Goal: Information Seeking & Learning: Learn about a topic

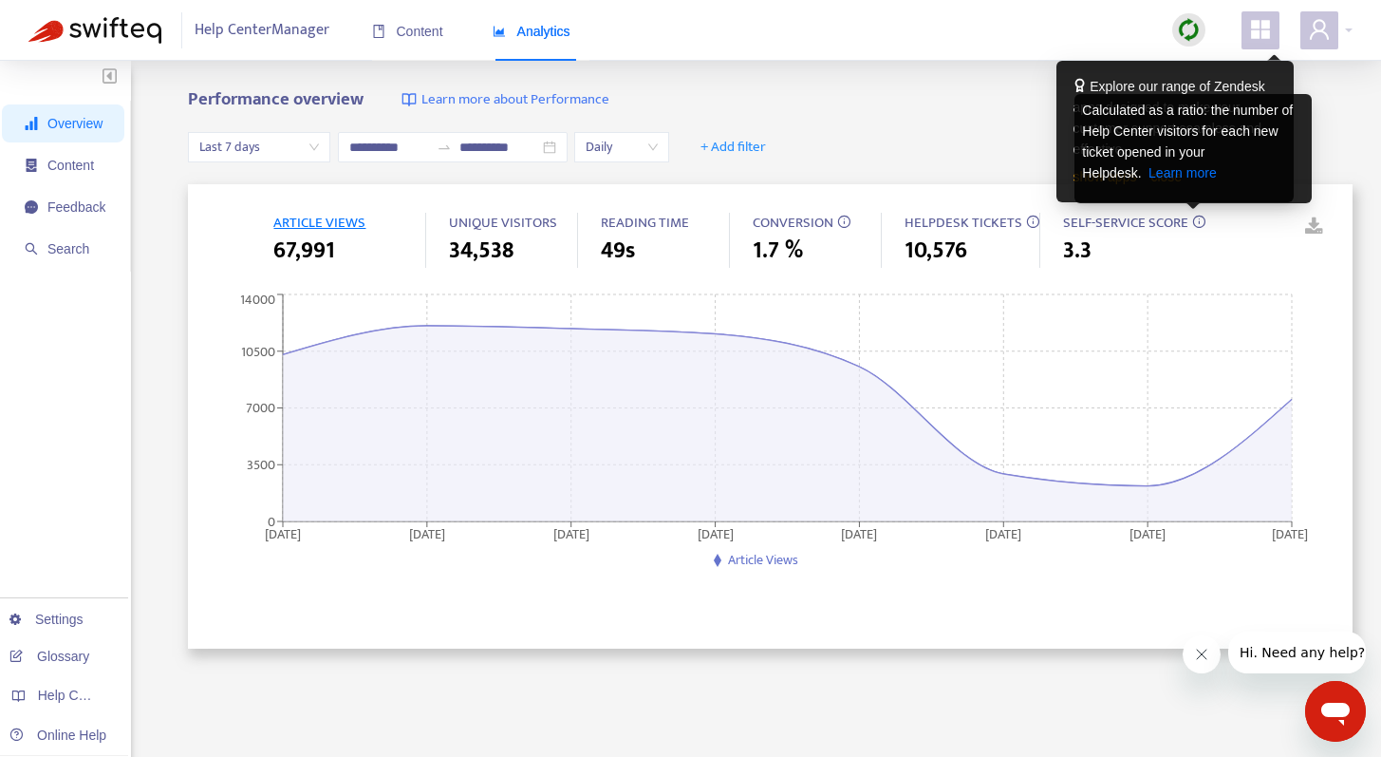
click at [1195, 227] on icon at bounding box center [1198, 221] width 13 height 13
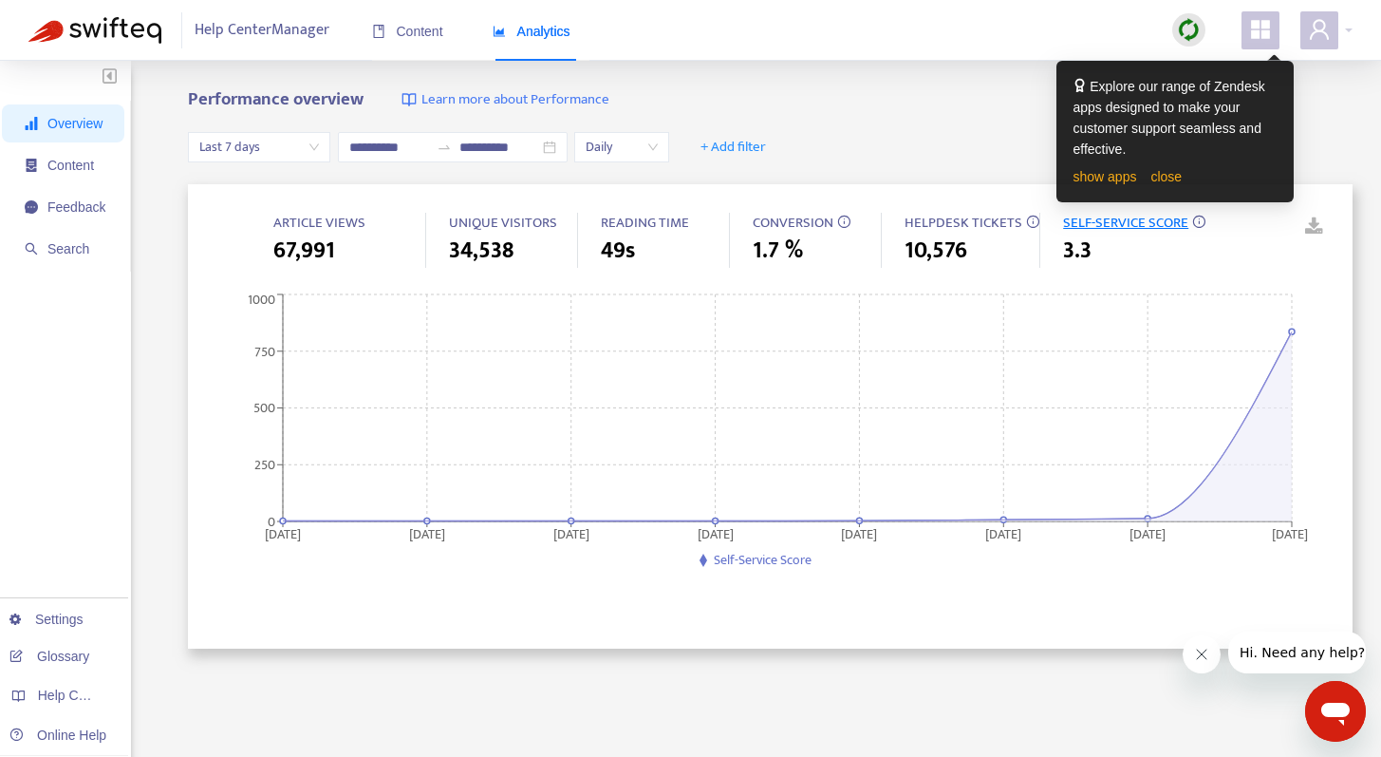
click at [1268, 22] on icon "appstore" at bounding box center [1260, 29] width 19 height 19
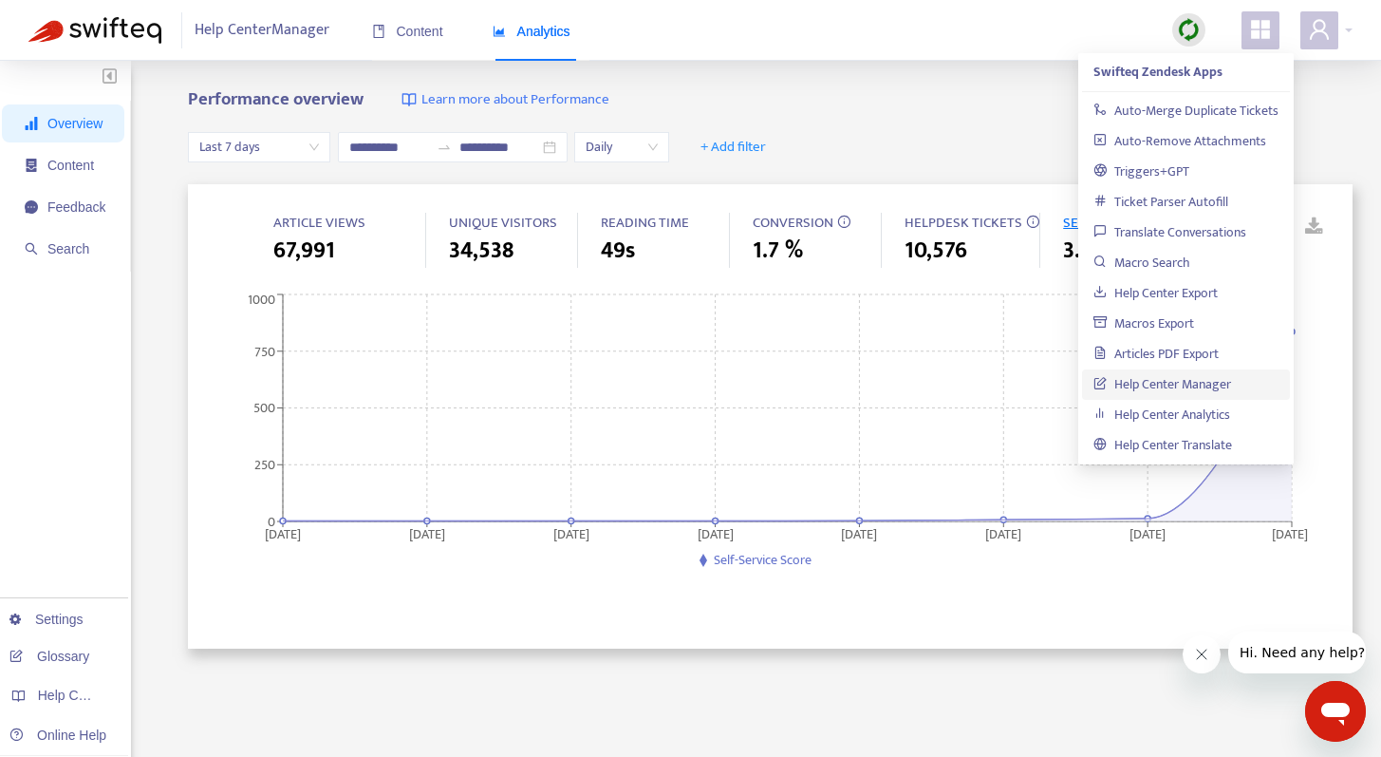
drag, startPoint x: 1256, startPoint y: 14, endPoint x: 1248, endPoint y: 27, distance: 14.5
click at [1256, 14] on span at bounding box center [1261, 30] width 38 height 38
click at [950, 156] on div "**********" at bounding box center [770, 147] width 1165 height 73
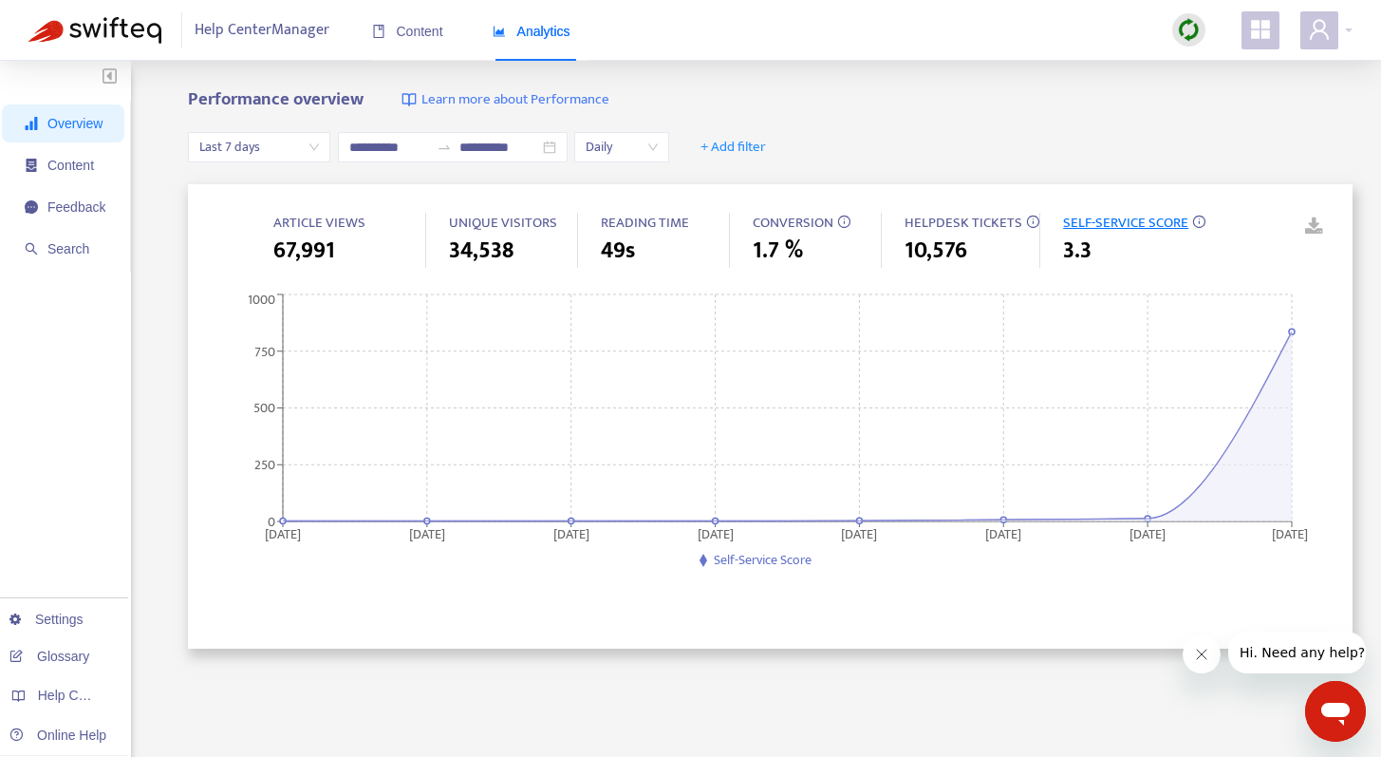
click at [855, 218] on span "CONVERSION" at bounding box center [817, 224] width 128 height 22
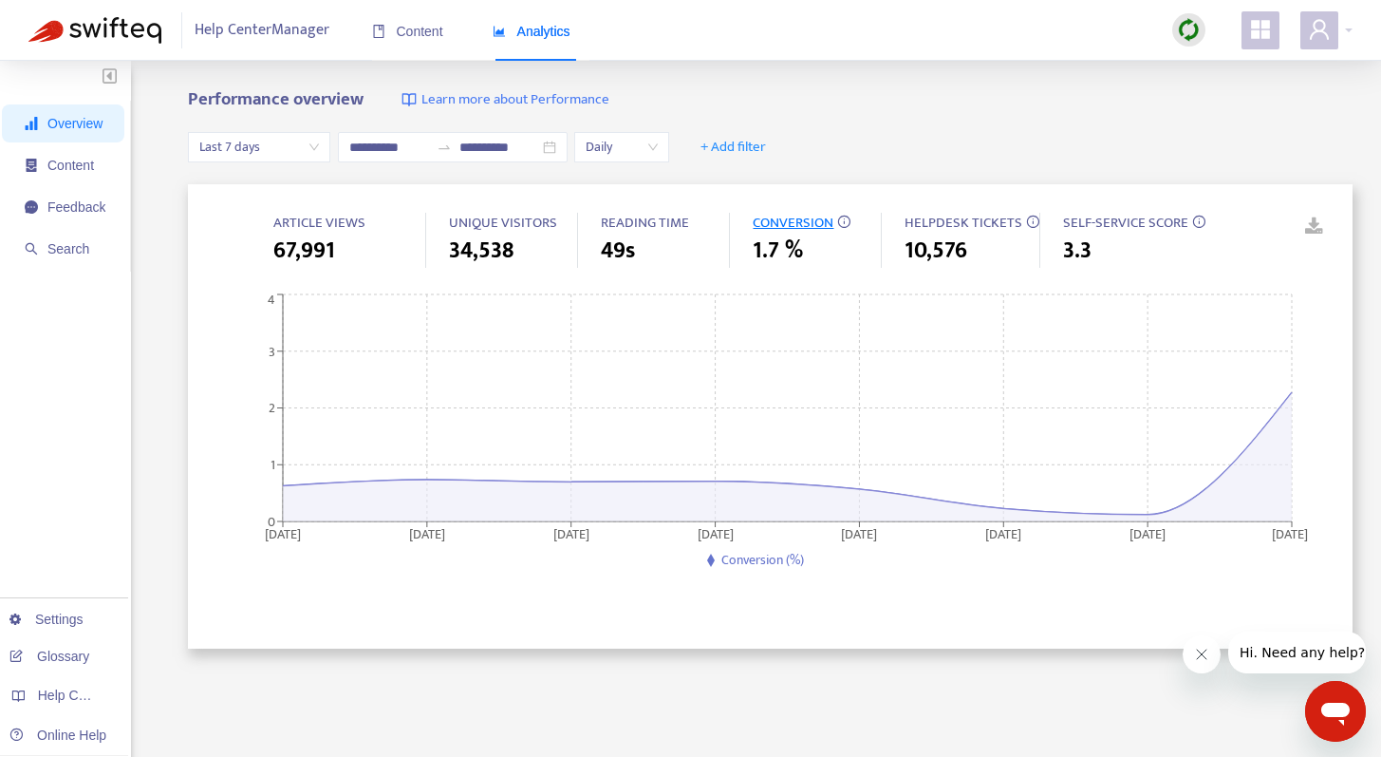
click at [852, 221] on span "CONVERSION" at bounding box center [817, 224] width 128 height 22
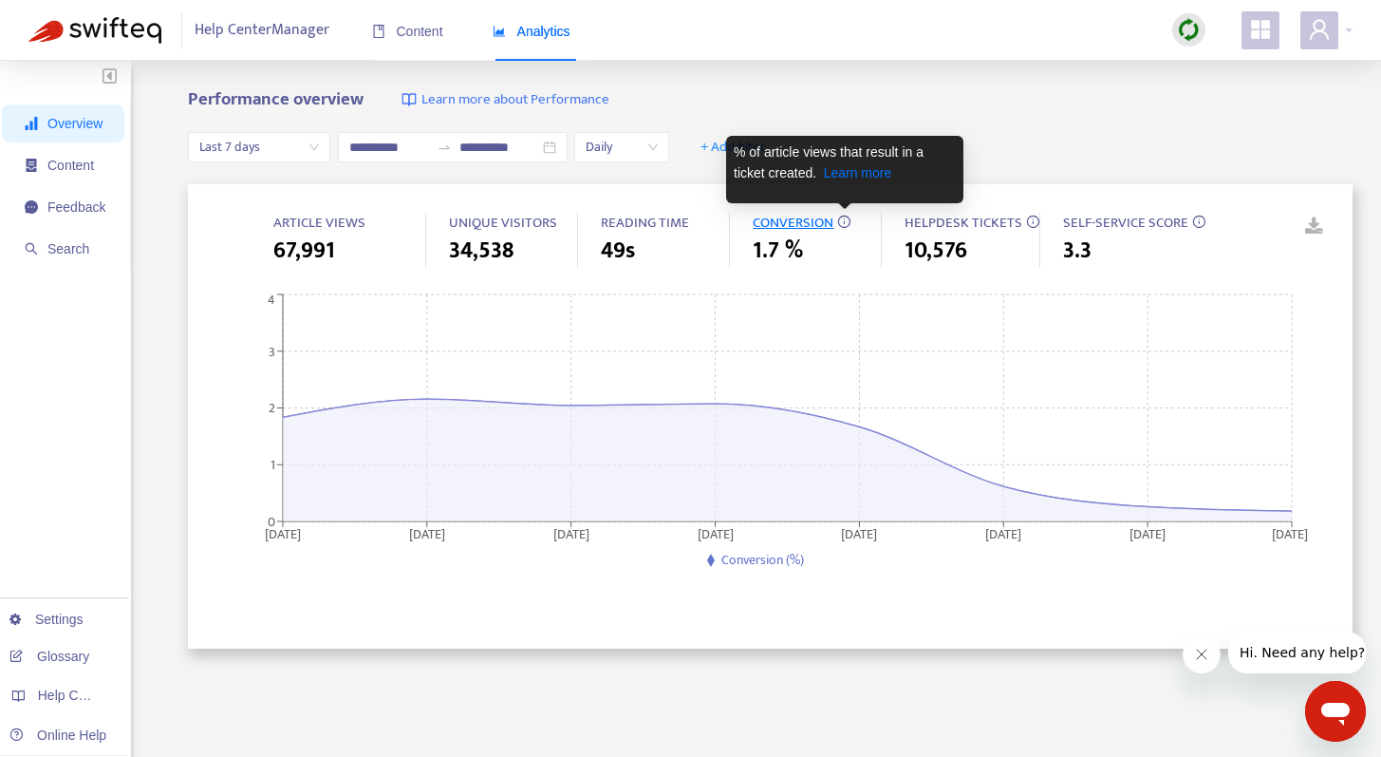
click at [848, 222] on icon at bounding box center [843, 221] width 13 height 13
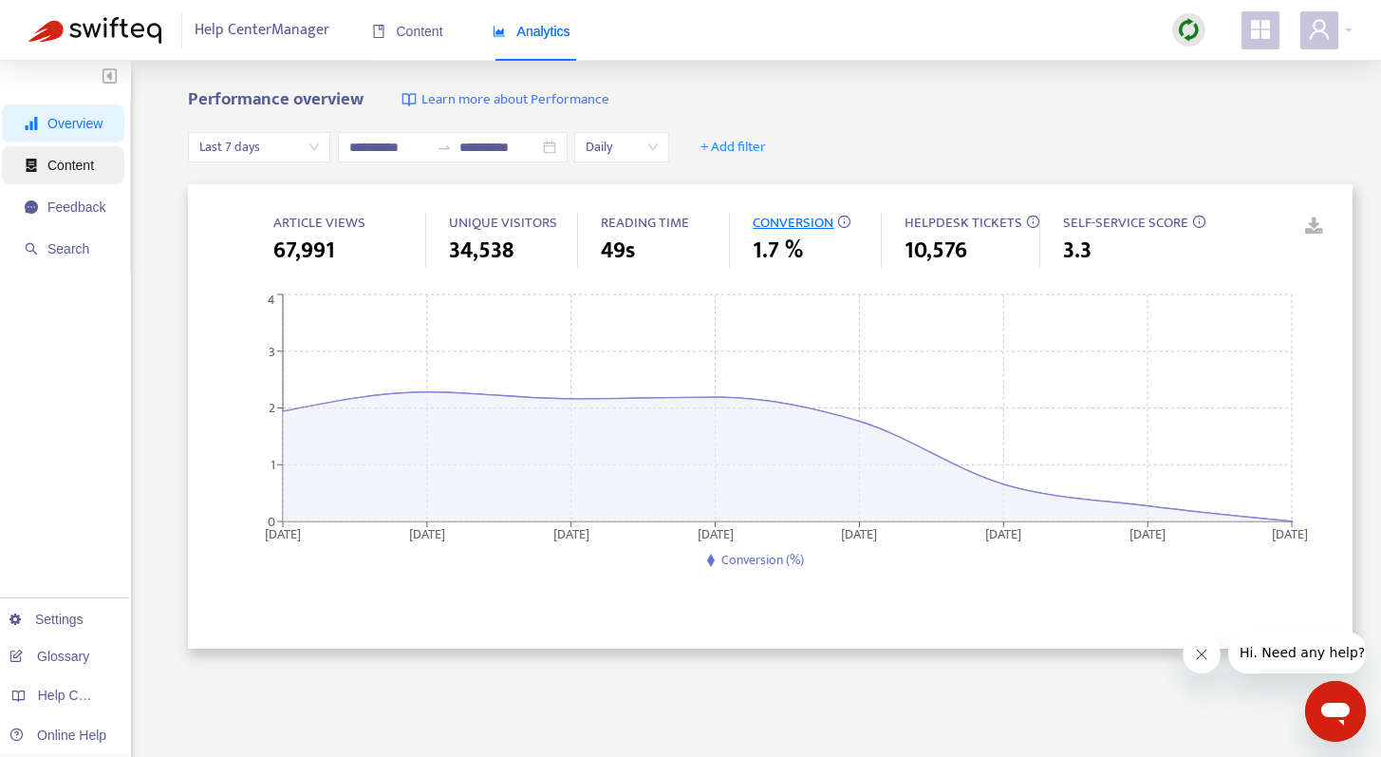
click at [74, 160] on span "Content" at bounding box center [70, 165] width 47 height 15
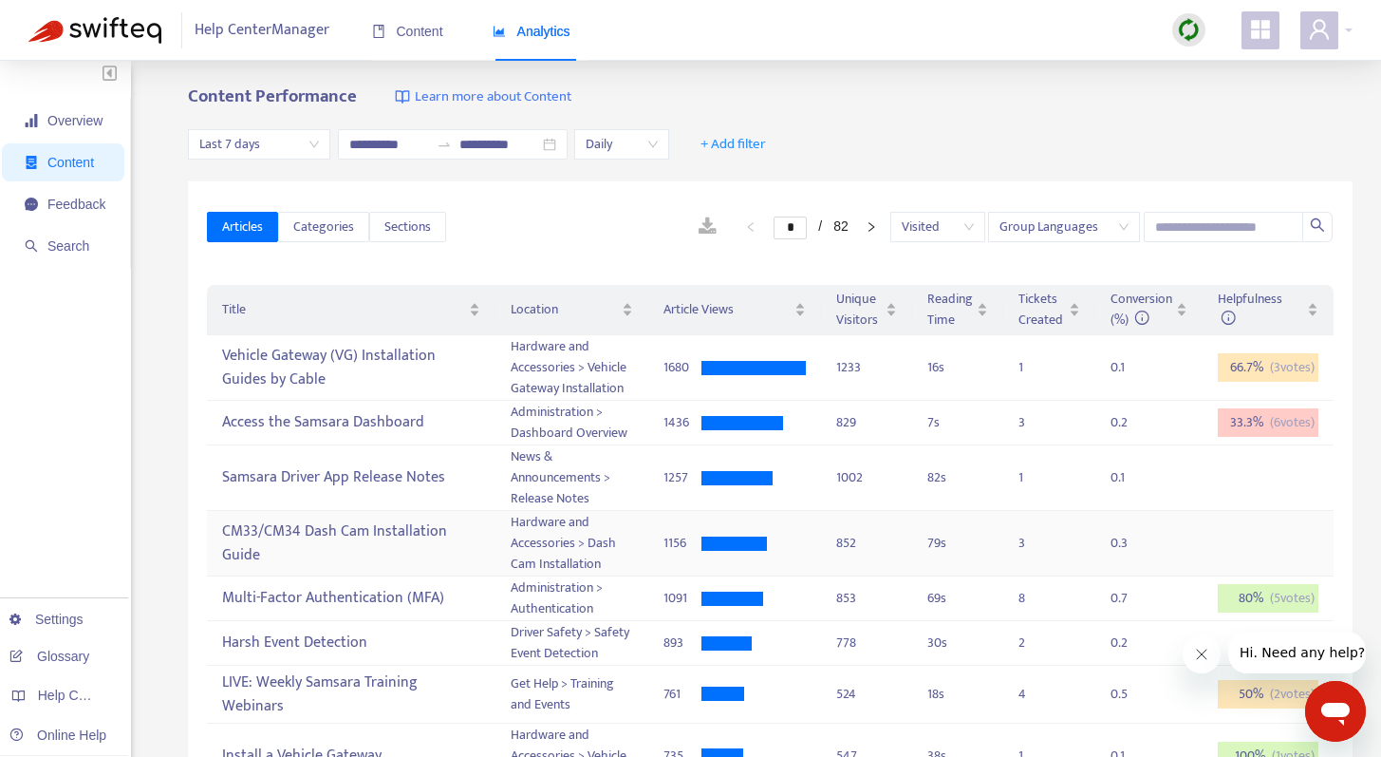
scroll to position [4, 0]
click at [388, 366] on div "Vehicle Gateway (VG) Installation Guides by Cable" at bounding box center [350, 366] width 257 height 55
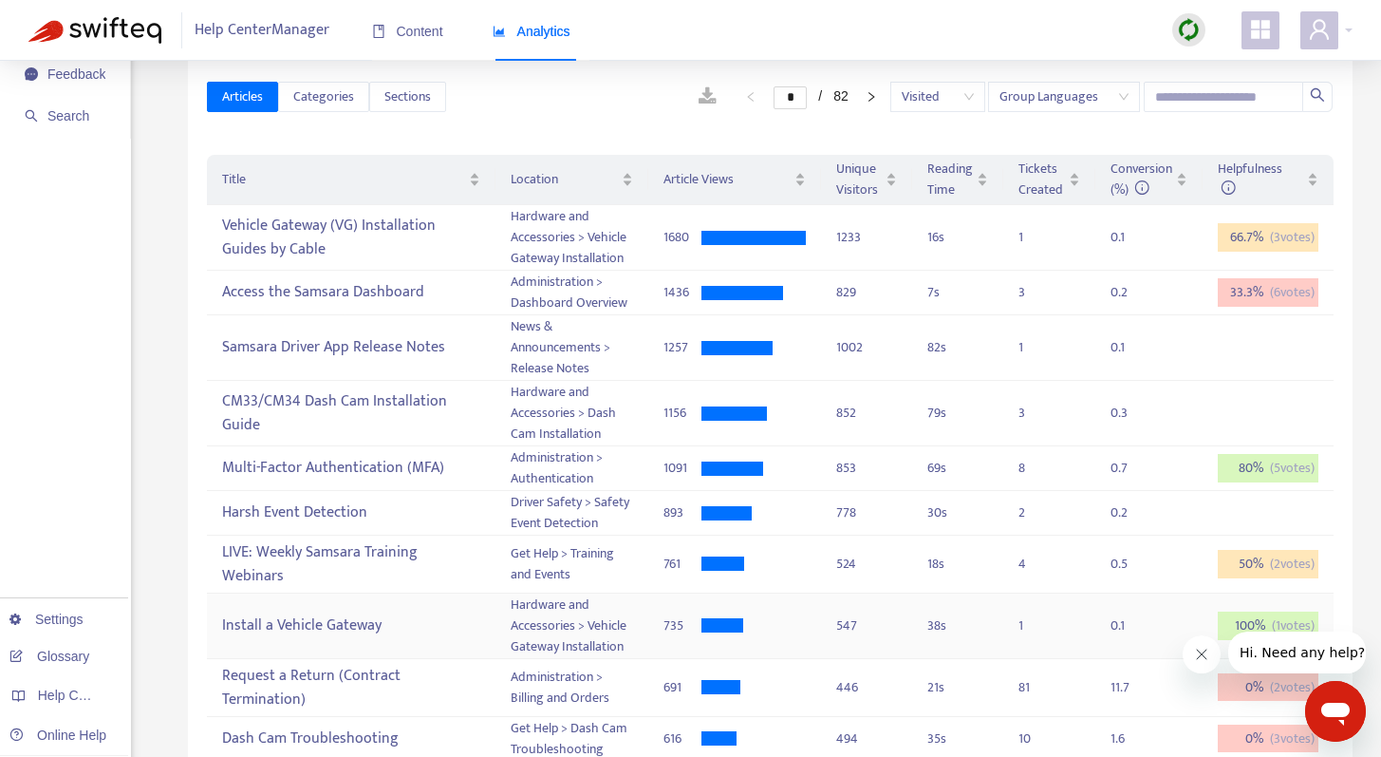
scroll to position [148, 0]
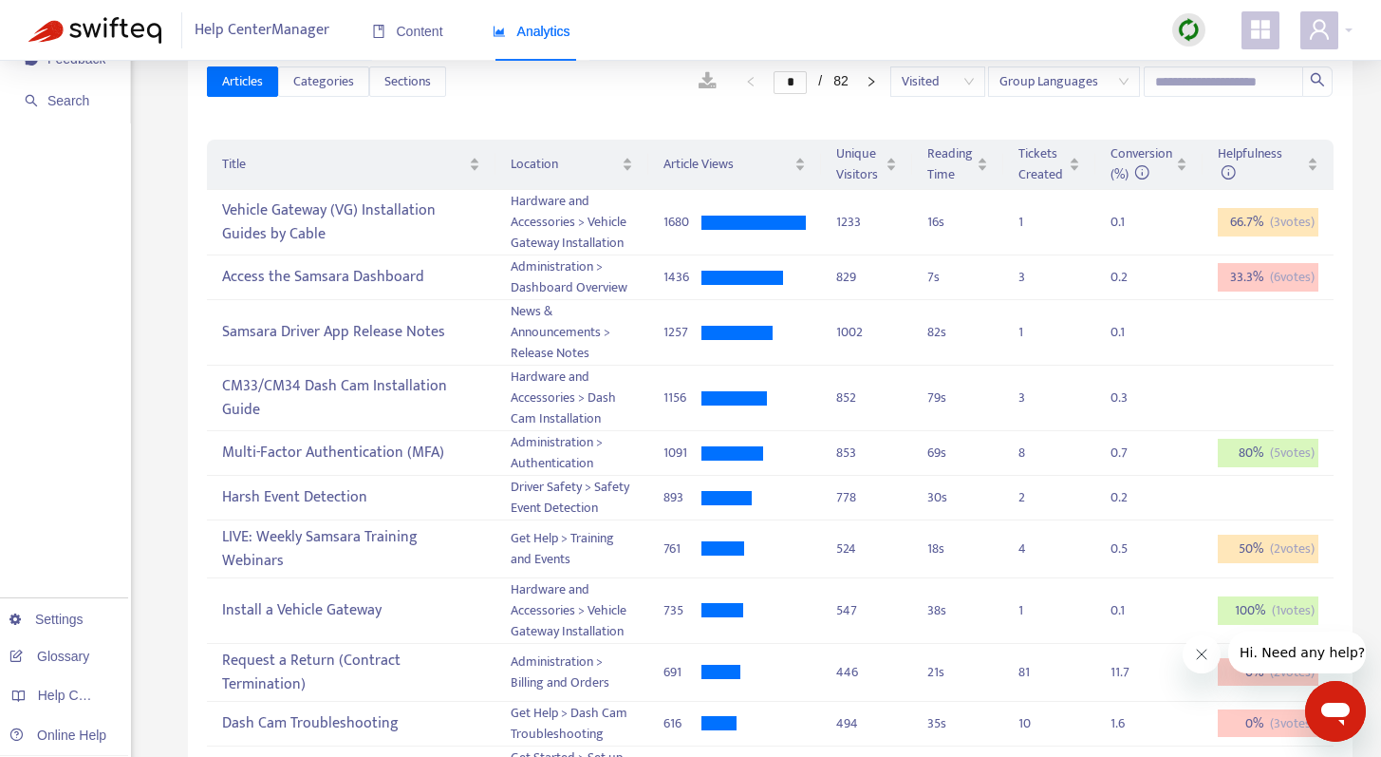
click at [1200, 663] on button "Close message from company" at bounding box center [1202, 654] width 38 height 38
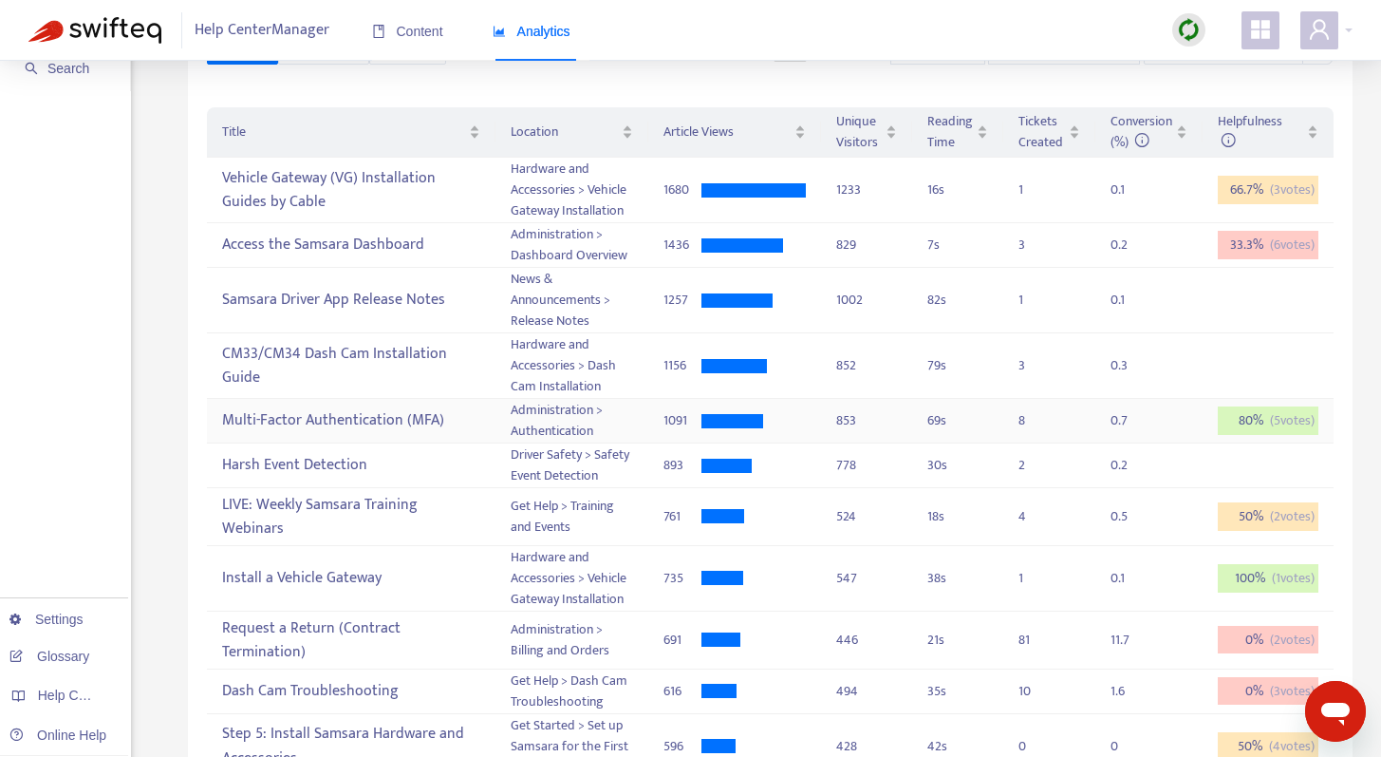
scroll to position [0, 0]
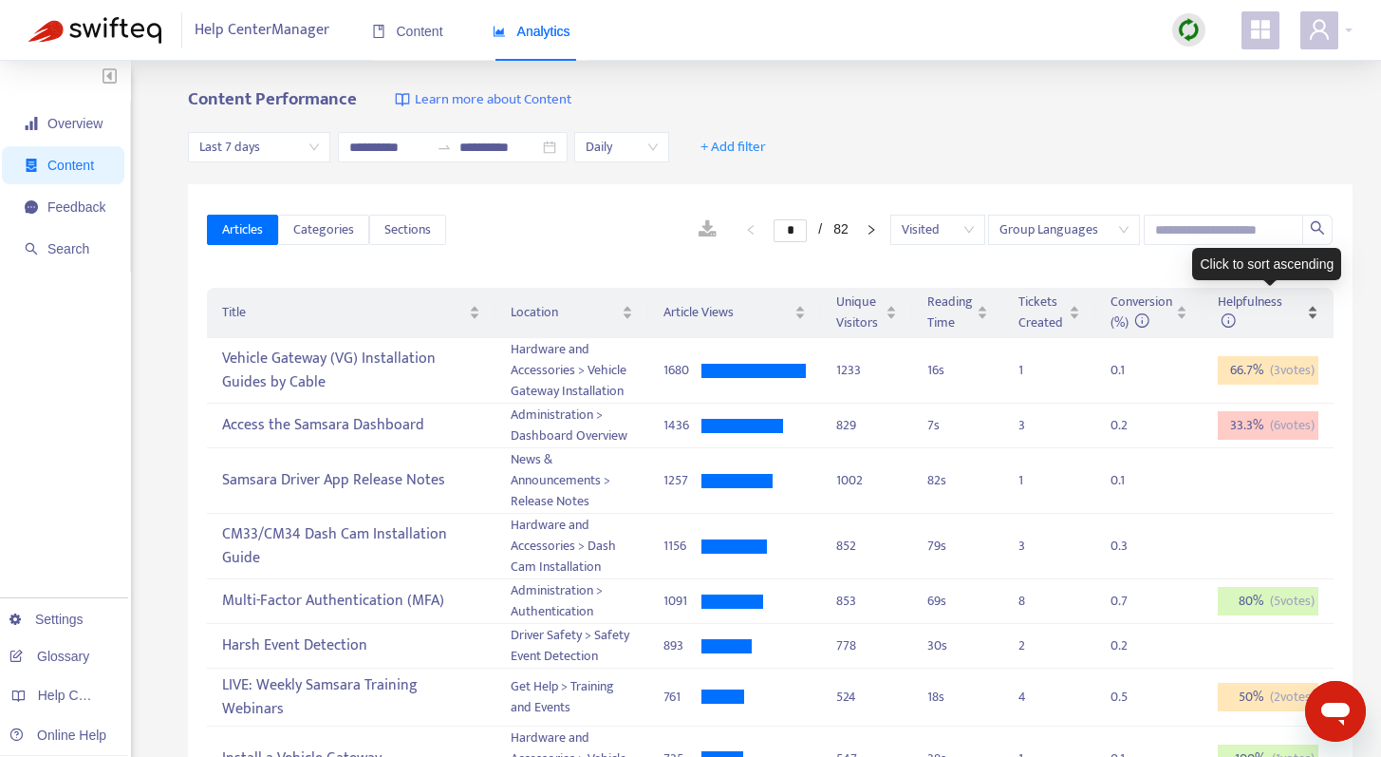
click at [1226, 317] on icon at bounding box center [1228, 319] width 15 height 15
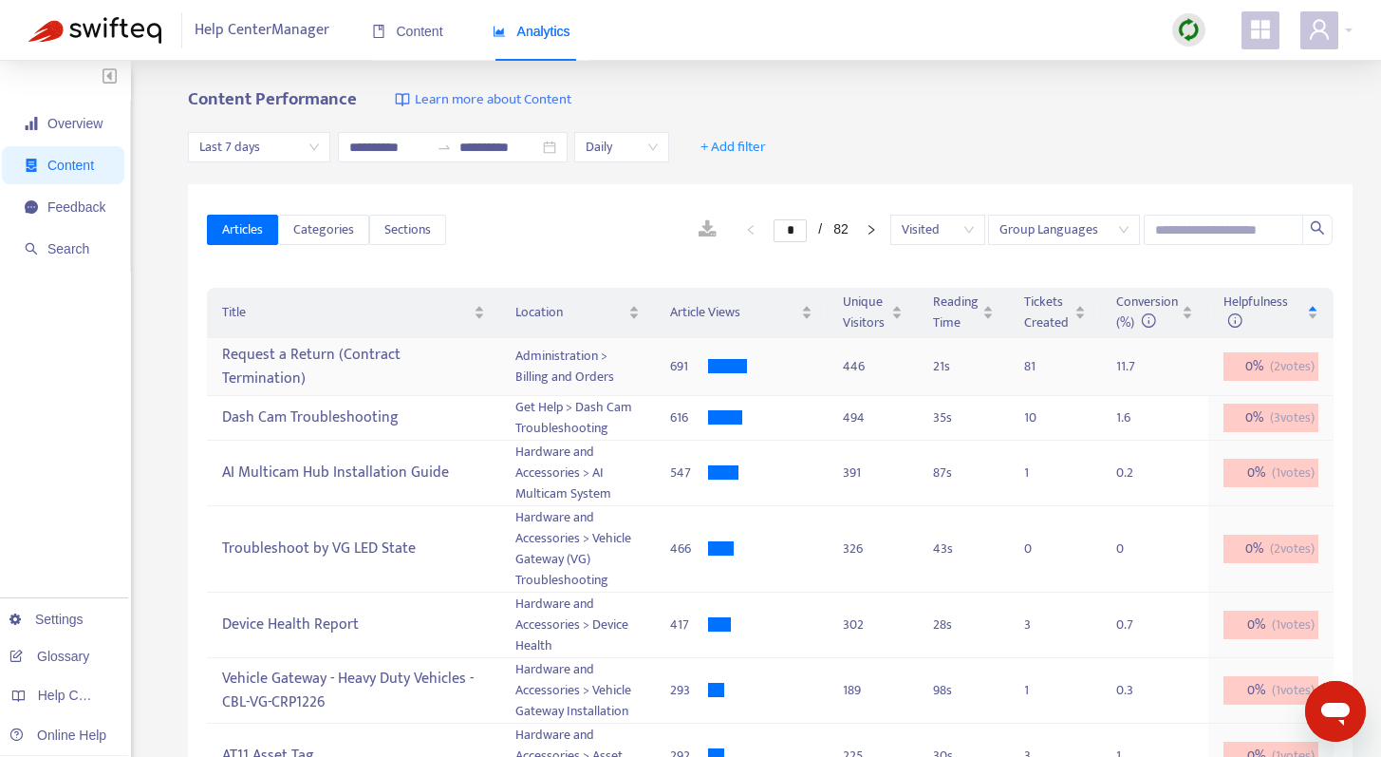
click at [472, 368] on div "Request a Return (Contract Termination)" at bounding box center [353, 366] width 263 height 55
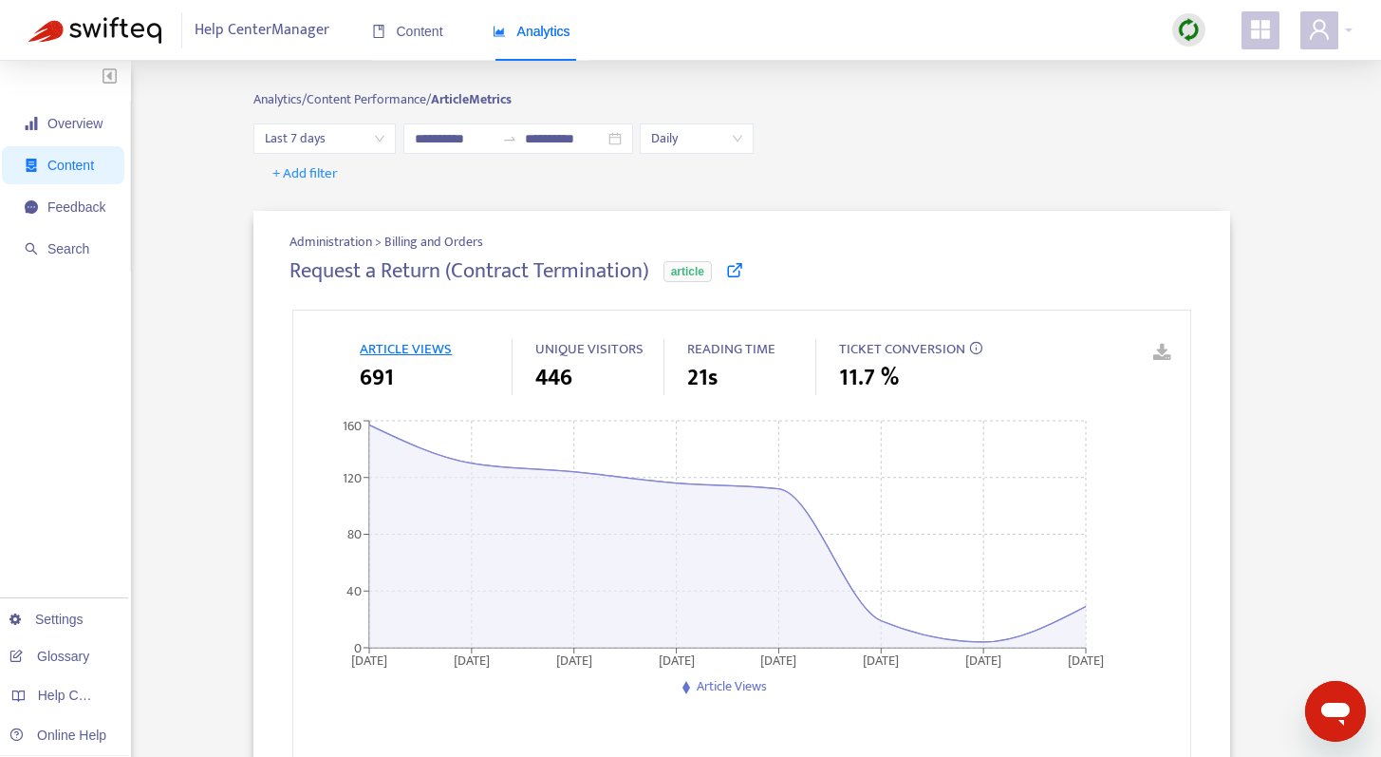
click at [736, 267] on icon at bounding box center [734, 269] width 17 height 17
click at [60, 203] on span "Feedback" at bounding box center [76, 206] width 58 height 15
